Goal: Book appointment/travel/reservation

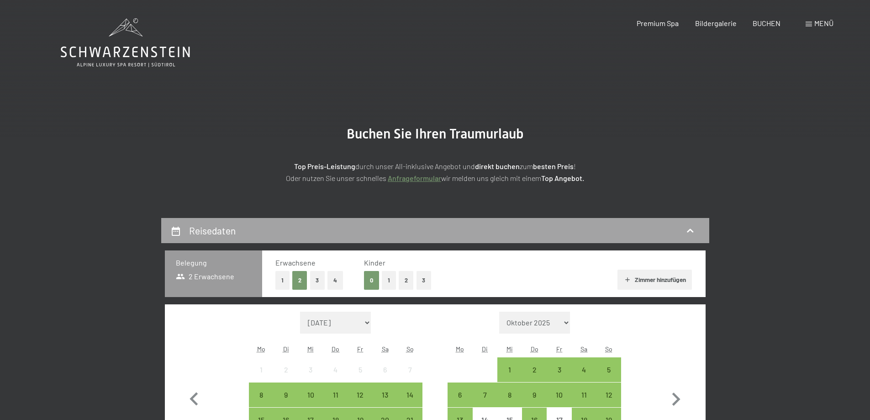
click at [223, 231] on h2 "Reisedaten" at bounding box center [212, 230] width 47 height 11
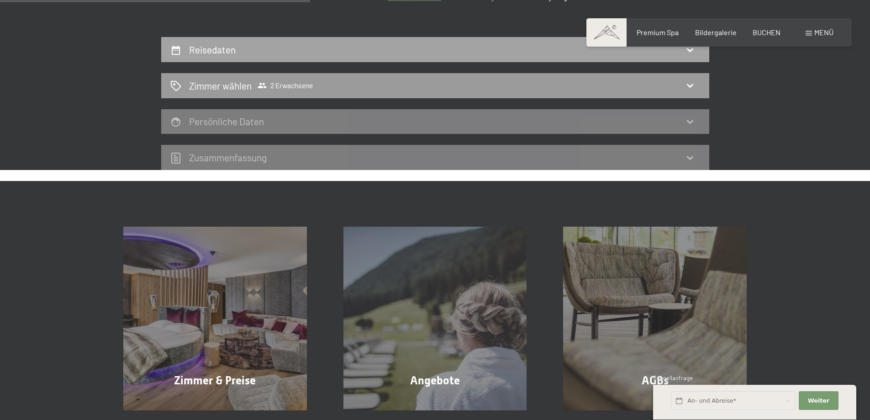
scroll to position [81, 0]
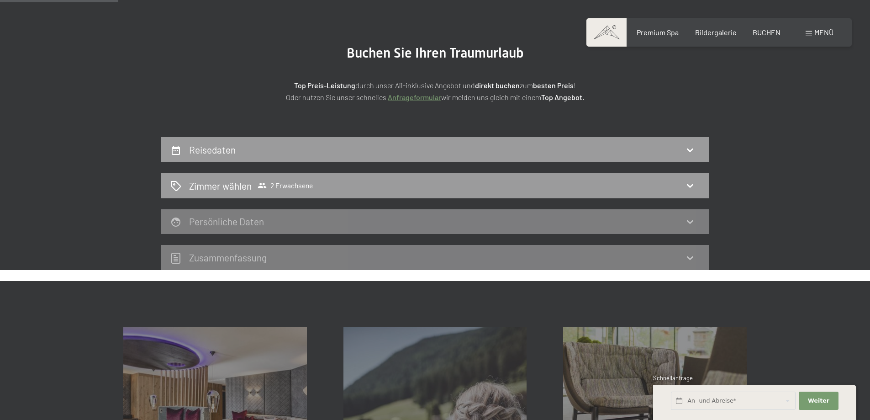
click at [410, 99] on link "Anfrageformular" at bounding box center [414, 97] width 53 height 9
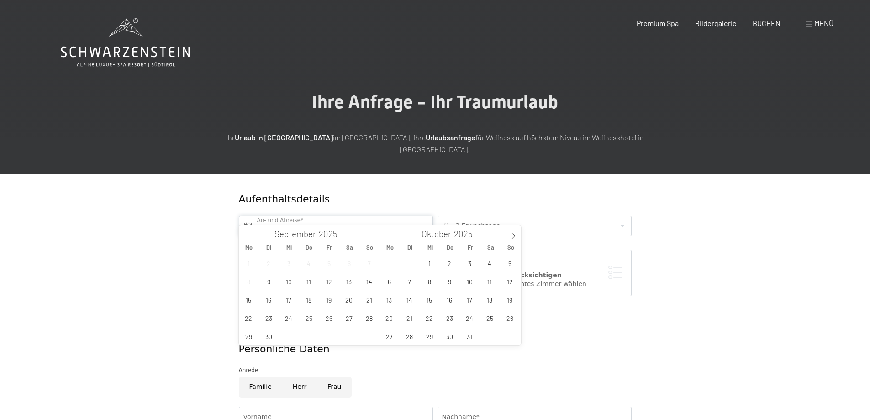
click at [252, 216] on input "text" at bounding box center [336, 226] width 194 height 21
click at [410, 285] on span "7" at bounding box center [410, 281] width 18 height 18
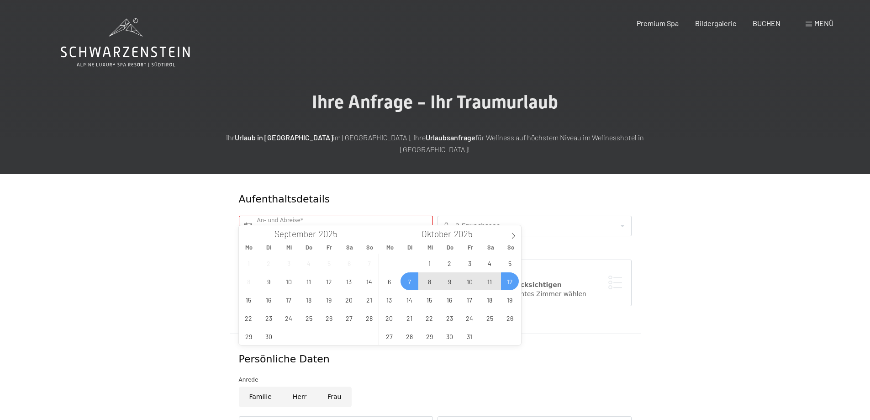
click at [511, 285] on span "12" at bounding box center [510, 281] width 18 height 18
type input "Di. 07.10.2025 - So. 12.10.2025"
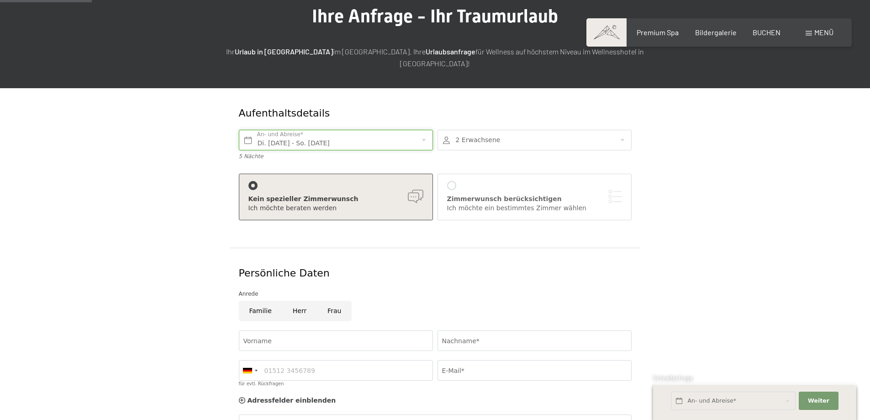
scroll to position [137, 0]
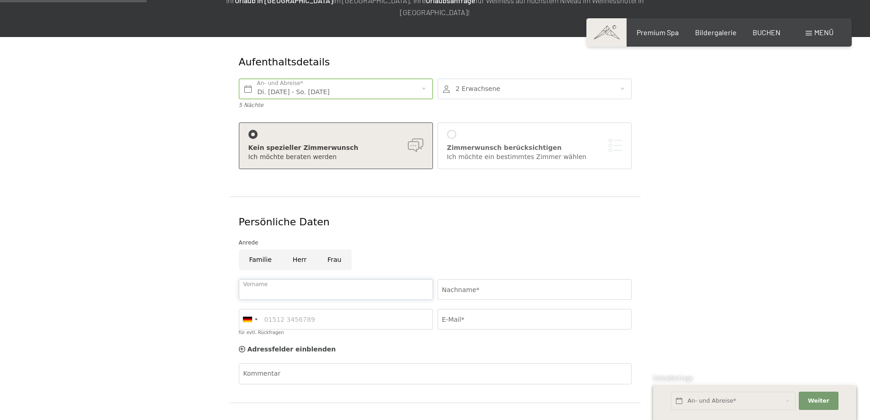
click at [254, 281] on input "Vorname" at bounding box center [336, 289] width 194 height 21
type input "Erika"
type input "Spitaler"
type input "06647900628"
type input "erikaspitaler@gmail.com"
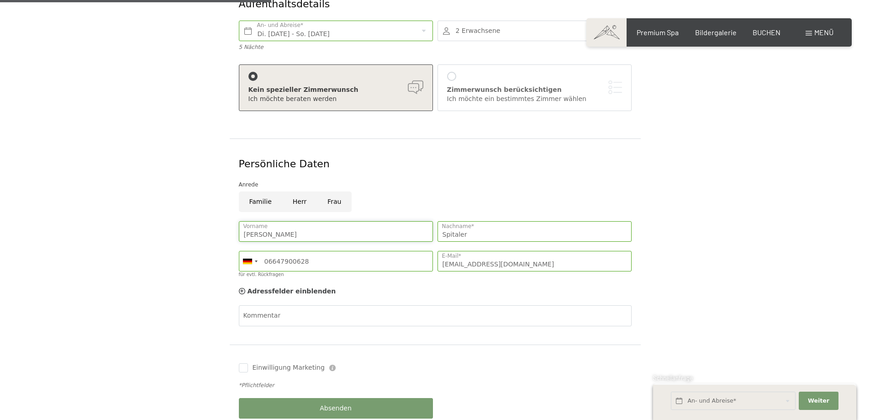
scroll to position [320, 0]
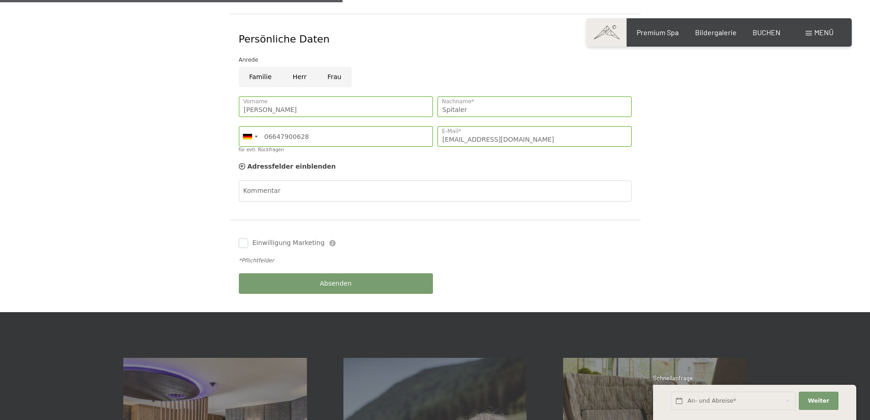
click at [244, 238] on input "Einwilligung Marketing" at bounding box center [243, 242] width 9 height 9
checkbox input "true"
click at [334, 279] on span "Absenden" at bounding box center [336, 283] width 32 height 9
